Goal: Task Accomplishment & Management: Complete application form

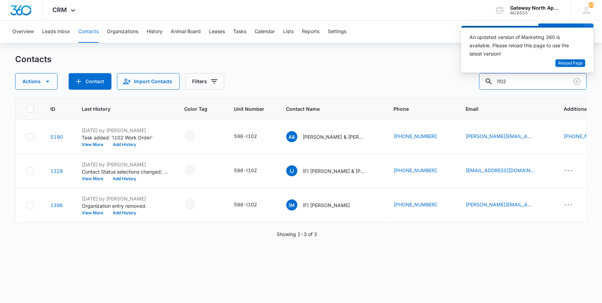
drag, startPoint x: 520, startPoint y: 84, endPoint x: 456, endPoint y: 82, distance: 64.2
click at [456, 82] on div "Actions Contact Import Contacts Filters i102" at bounding box center [301, 81] width 572 height 17
type input "f306"
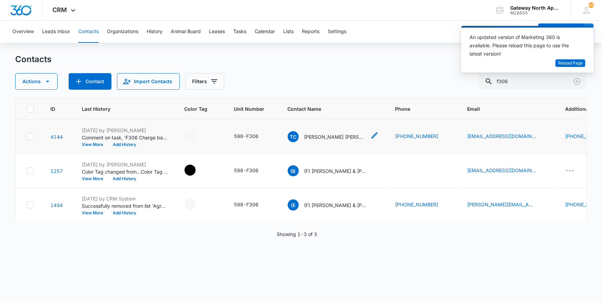
click at [312, 135] on p "[PERSON_NAME] [PERSON_NAME] & [PERSON_NAME]" at bounding box center [335, 136] width 62 height 7
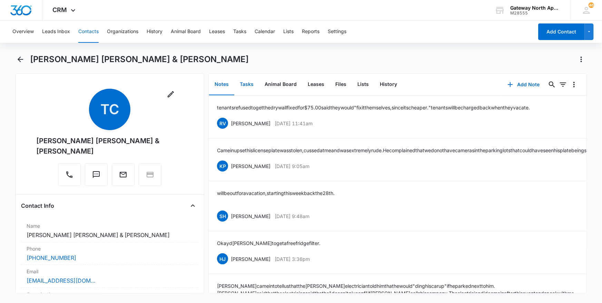
click at [248, 82] on button "Tasks" at bounding box center [246, 84] width 25 height 21
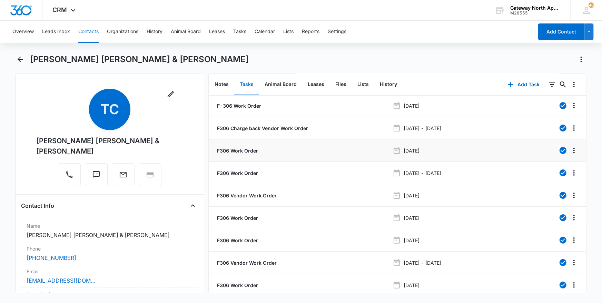
scroll to position [52, 0]
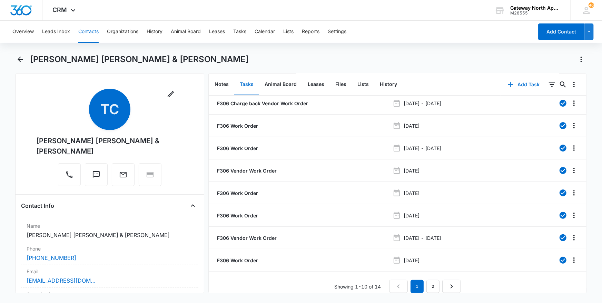
click at [515, 89] on button "Add Task" at bounding box center [524, 84] width 46 height 17
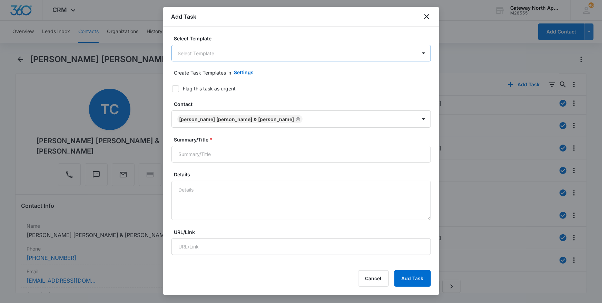
click at [411, 57] on body "CRM Apps Reputation Websites Forms CRM Email Social Content Ads Intelligence Fi…" at bounding box center [301, 151] width 602 height 303
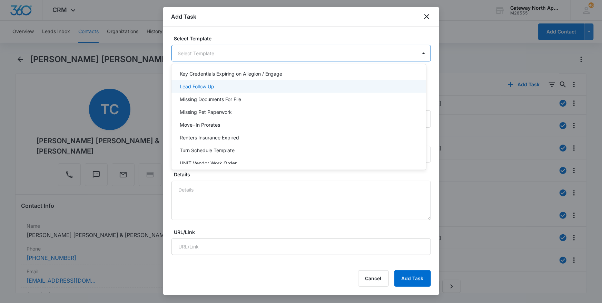
scroll to position [61, 0]
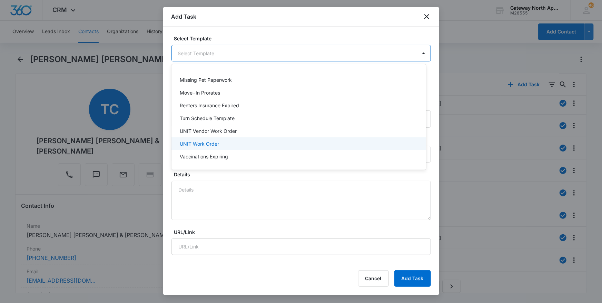
click at [311, 145] on div "UNIT Work Order" at bounding box center [298, 143] width 237 height 7
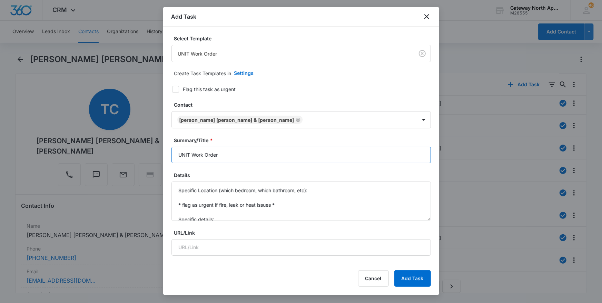
drag, startPoint x: 190, startPoint y: 154, endPoint x: 145, endPoint y: 150, distance: 45.0
click at [145, 151] on body "CRM Apps Reputation Websites Forms CRM Email Social Content Ads Intelligence Fi…" at bounding box center [301, 151] width 602 height 303
type input "F306 Work Order"
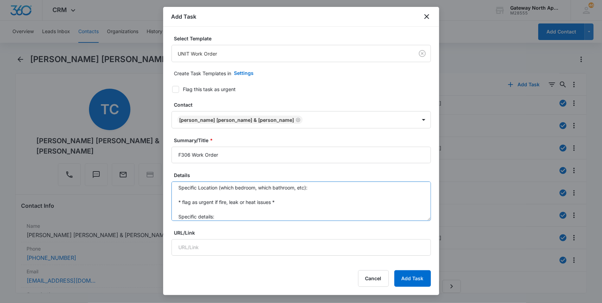
scroll to position [0, 0]
drag, startPoint x: 224, startPoint y: 219, endPoint x: 141, endPoint y: 132, distance: 120.5
click at [141, 134] on body "CRM Apps Reputation Websites Forms CRM Email Social Content Ads Intelligence Fi…" at bounding box center [301, 151] width 602 height 303
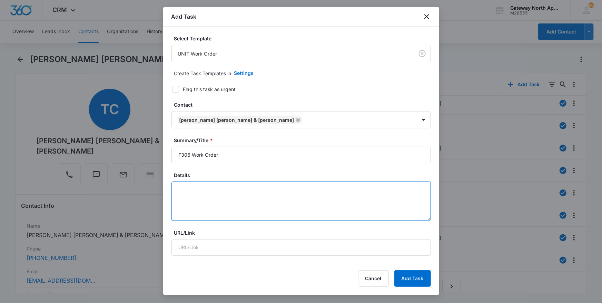
click at [201, 199] on textarea "Details" at bounding box center [300, 200] width 259 height 39
click at [183, 190] on textarea "Details" at bounding box center [300, 200] width 259 height 39
click at [348, 200] on textarea "Details" at bounding box center [300, 200] width 259 height 39
click at [175, 187] on textarea "Details" at bounding box center [300, 200] width 259 height 39
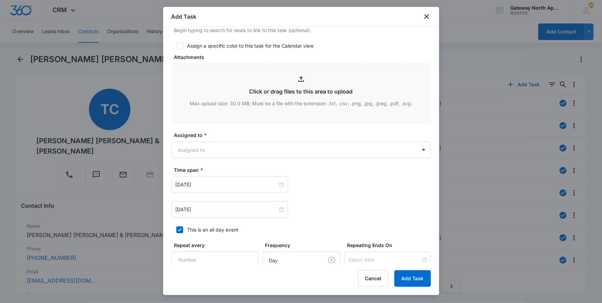
scroll to position [314, 0]
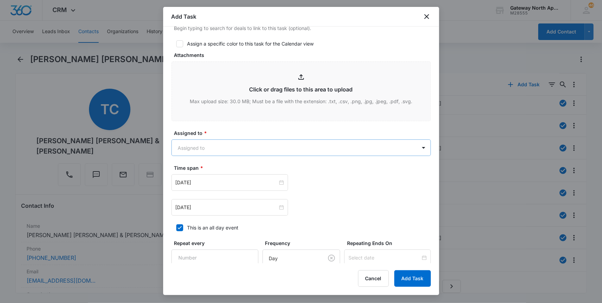
type textarea "master tub clogged again, i let the tenant know that maintenance may need to sp…"
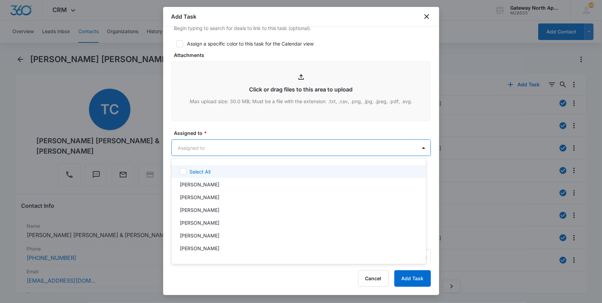
click at [312, 147] on body "CRM Apps Reputation Websites Forms CRM Email Social Content Ads Intelligence Fi…" at bounding box center [301, 151] width 602 height 303
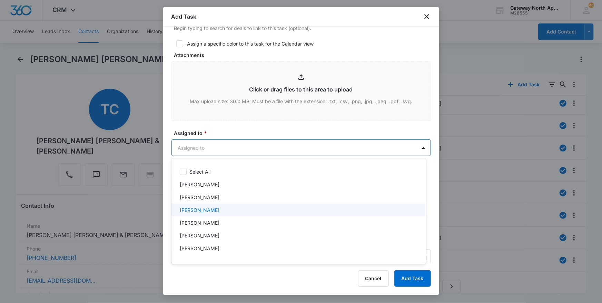
click at [298, 209] on div "Derek Stellway" at bounding box center [298, 209] width 237 height 7
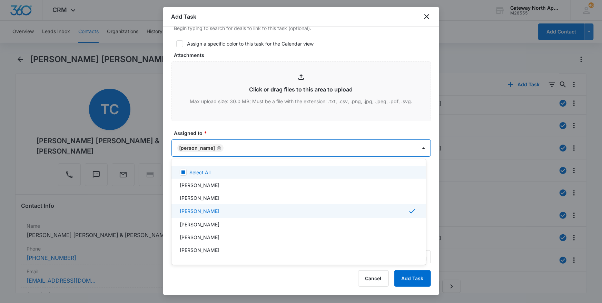
click at [296, 136] on div at bounding box center [301, 151] width 602 height 303
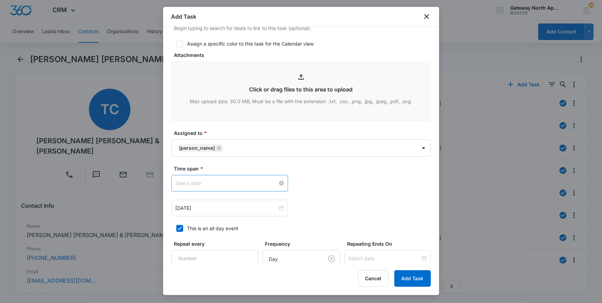
click at [278, 181] on div at bounding box center [230, 183] width 108 height 8
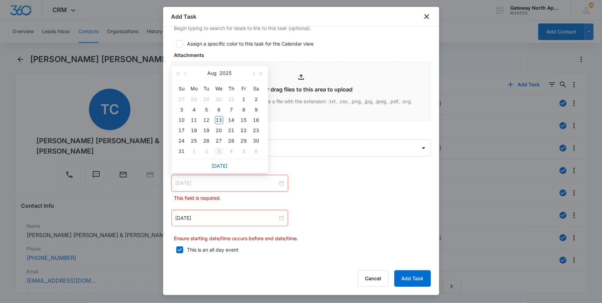
type input "Sep 3, 2025"
click at [223, 165] on link "Today" at bounding box center [220, 166] width 16 height 6
type input "Aug 13, 2025"
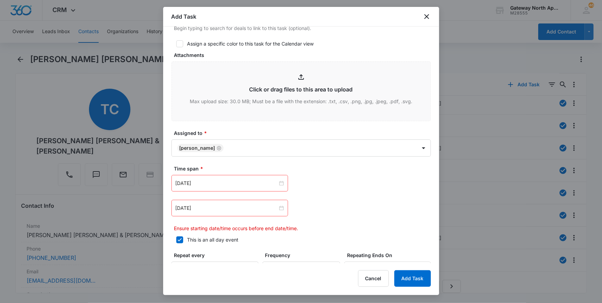
click at [282, 207] on div "Apr 24, 2022" at bounding box center [229, 208] width 117 height 17
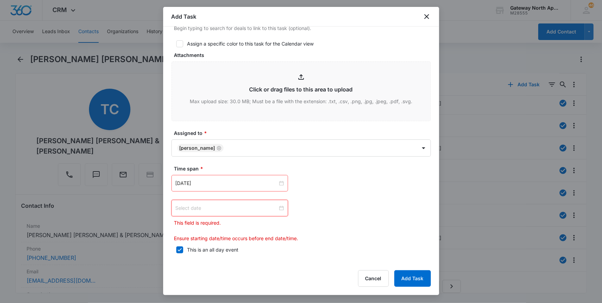
click at [280, 207] on div at bounding box center [230, 208] width 108 height 8
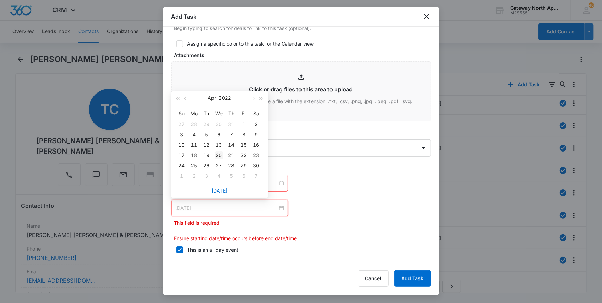
type input "Apr 20, 2022"
click at [219, 152] on div "20" at bounding box center [219, 155] width 8 height 8
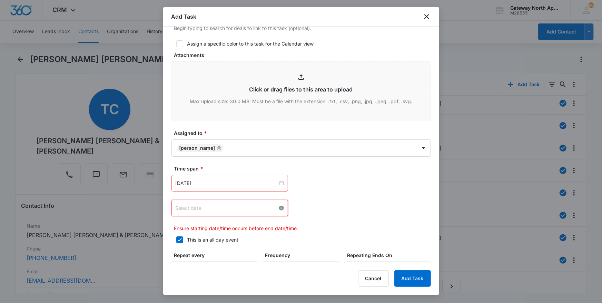
click at [278, 207] on div at bounding box center [230, 208] width 108 height 8
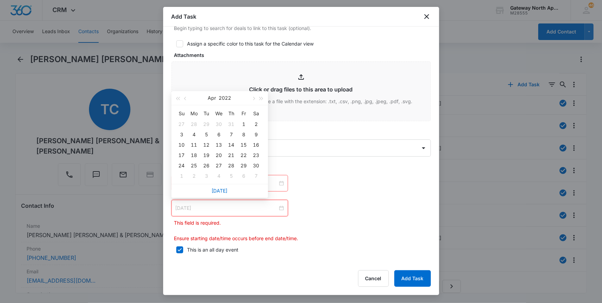
type input "Mar 30, 2022"
type input "Apr 28, 2022"
click at [217, 190] on link "Today" at bounding box center [220, 191] width 16 height 6
type input "Aug 13, 2025"
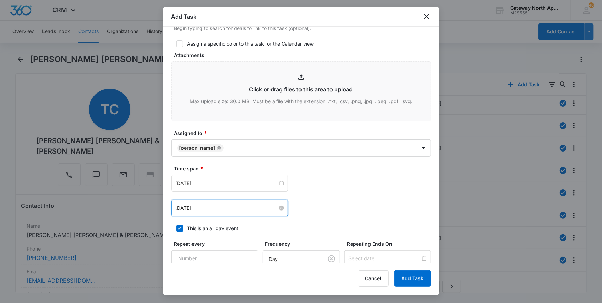
click at [282, 205] on div "Aug 13, 2025" at bounding box center [229, 208] width 117 height 17
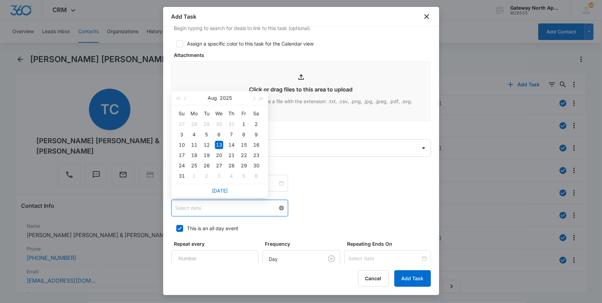
click at [281, 205] on div at bounding box center [230, 208] width 108 height 8
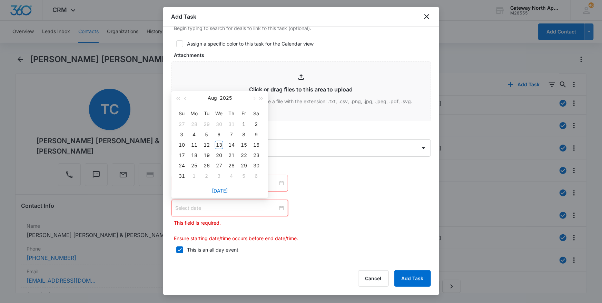
click at [281, 205] on div at bounding box center [230, 208] width 108 height 8
type input "Aug 20, 2025"
click at [219, 155] on div "20" at bounding box center [219, 155] width 8 height 8
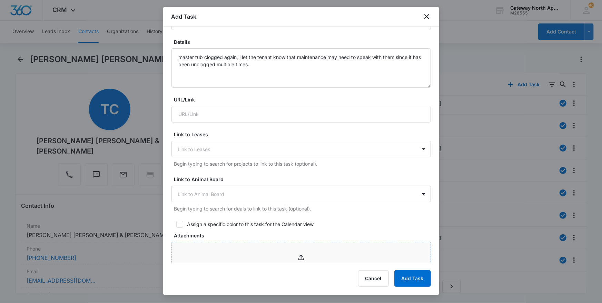
scroll to position [39, 0]
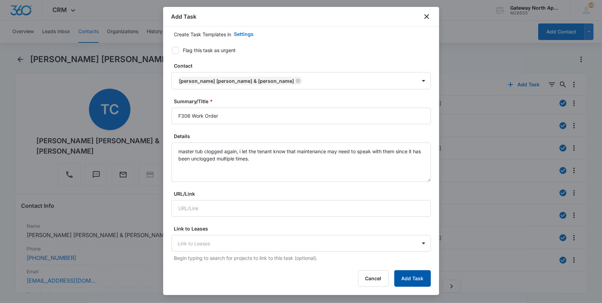
click at [408, 275] on button "Add Task" at bounding box center [412, 278] width 37 height 17
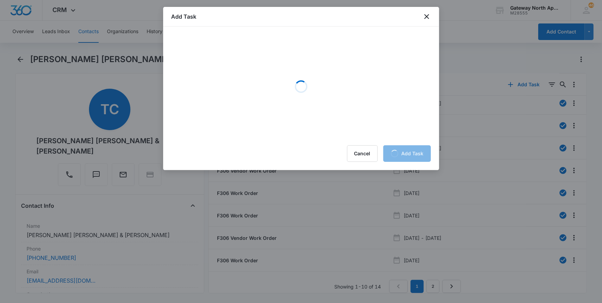
scroll to position [0, 0]
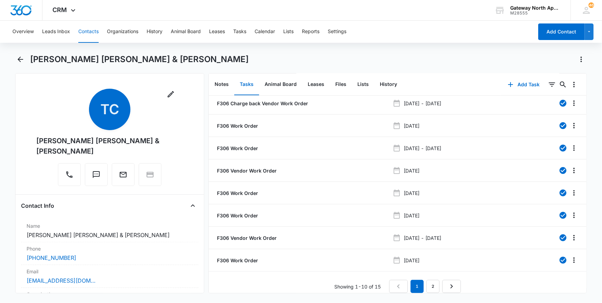
click at [86, 33] on button "Contacts" at bounding box center [88, 32] width 20 height 22
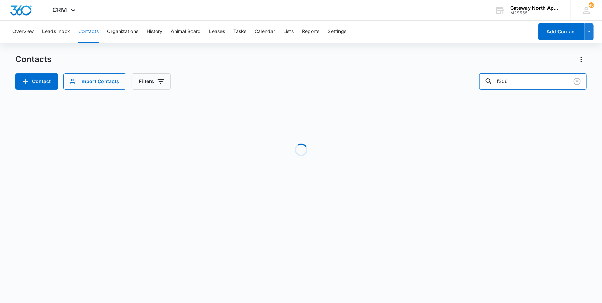
drag, startPoint x: 518, startPoint y: 81, endPoint x: 462, endPoint y: 81, distance: 56.2
click at [462, 81] on div "Contact Import Contacts Filters f306" at bounding box center [301, 81] width 572 height 17
type input "e200"
